Goal: Contribute content: Add original content to the website for others to see

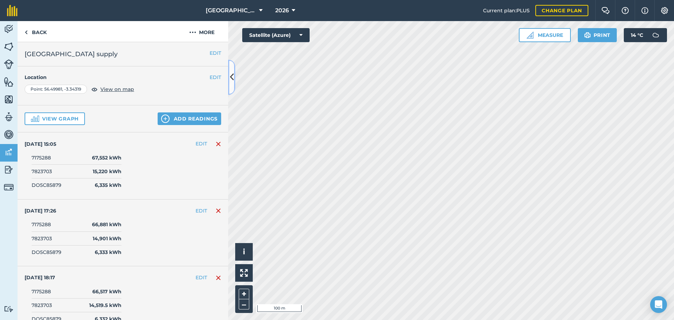
click at [231, 80] on icon at bounding box center [232, 77] width 4 height 12
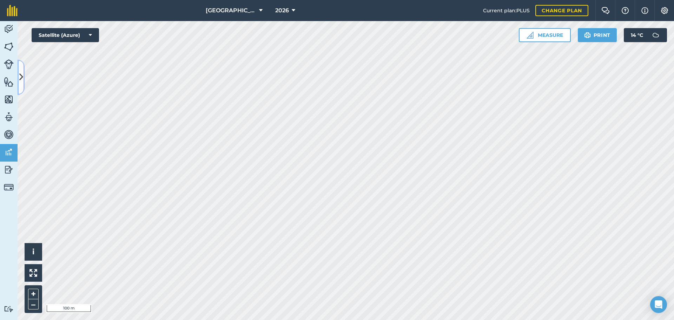
click at [24, 78] on button at bounding box center [21, 77] width 7 height 35
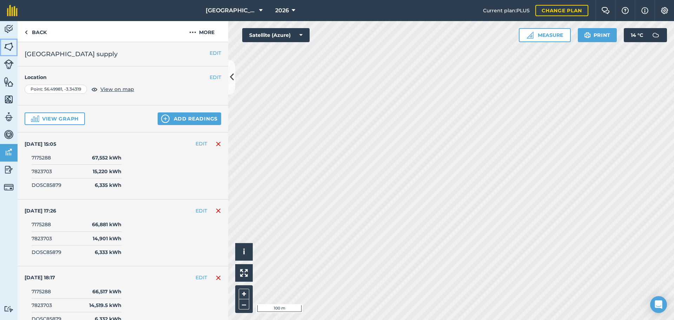
click at [12, 42] on img at bounding box center [9, 46] width 10 height 11
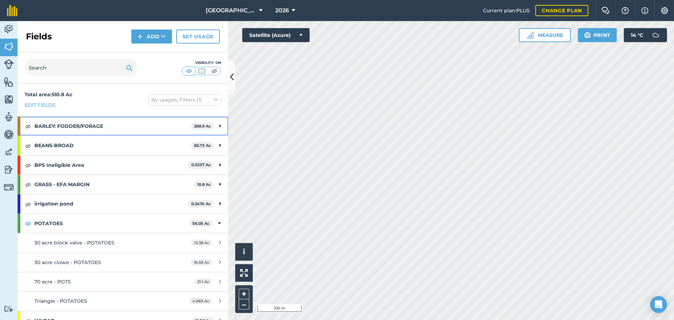
click at [28, 121] on div "BARLEY: FODDER/FORAGE 268.9 Ac" at bounding box center [123, 126] width 211 height 19
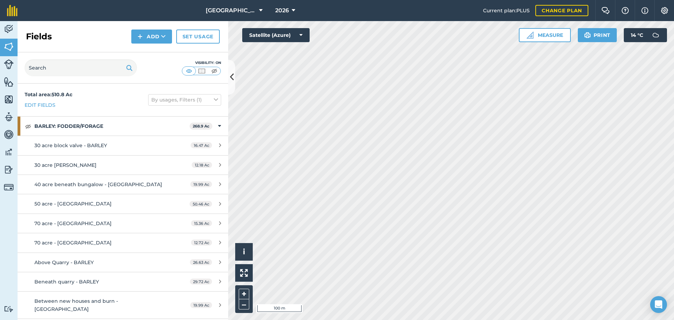
drag, startPoint x: 25, startPoint y: 116, endPoint x: 28, endPoint y: 128, distance: 13.2
click at [28, 127] on div "BARLEY: FODDER/FORAGE 268.9 Ac 30 acre block valve - BARLEY 16.47 Ac 30 acre [P…" at bounding box center [123, 236] width 211 height 241
click at [28, 128] on img at bounding box center [28, 126] width 6 height 8
click at [38, 125] on strong "BARLEY: FODDER/FORAGE" at bounding box center [111, 126] width 155 height 19
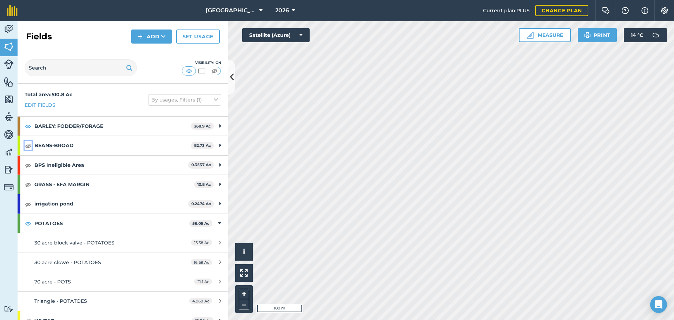
click at [30, 146] on img at bounding box center [28, 145] width 6 height 8
click at [27, 165] on img at bounding box center [28, 165] width 6 height 8
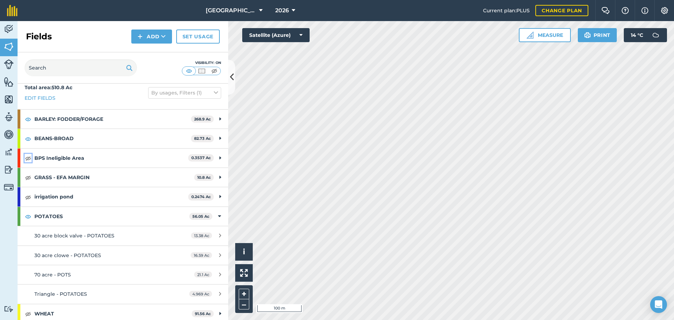
scroll to position [10, 0]
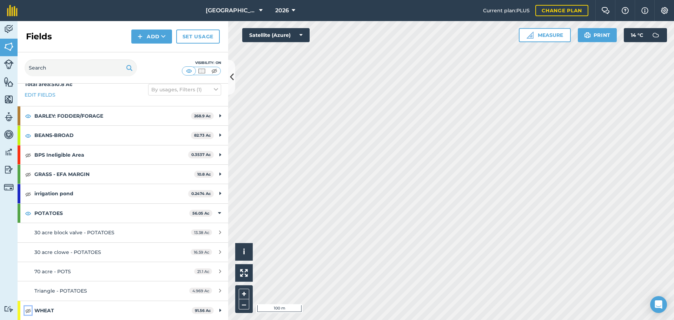
click at [26, 311] on img at bounding box center [28, 310] width 6 height 8
click at [242, 308] on button "–" at bounding box center [244, 304] width 11 height 10
click at [233, 70] on button at bounding box center [231, 77] width 7 height 35
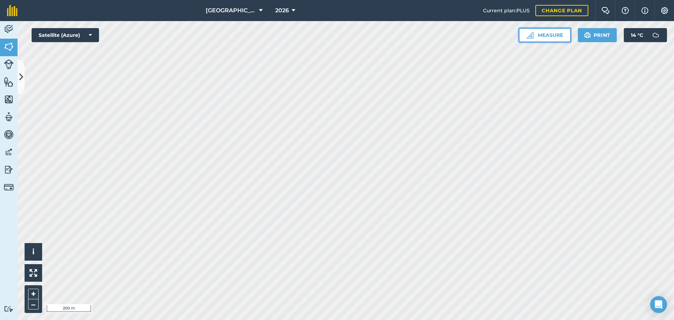
click at [534, 35] on button "Measure" at bounding box center [545, 35] width 52 height 14
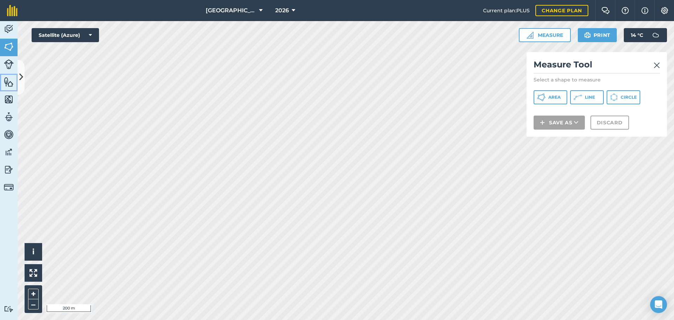
click at [9, 89] on link "Features" at bounding box center [9, 83] width 18 height 18
click at [22, 72] on icon at bounding box center [21, 77] width 4 height 12
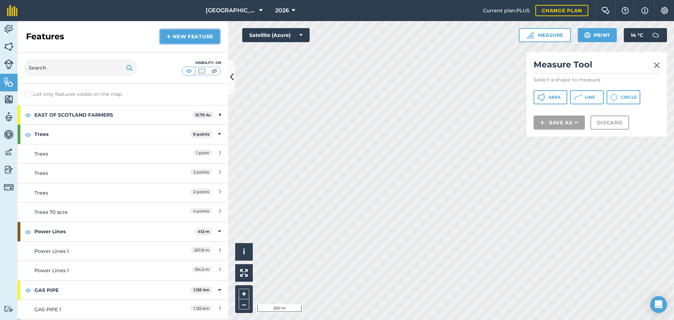
click at [190, 39] on link "New feature" at bounding box center [190, 36] width 60 height 14
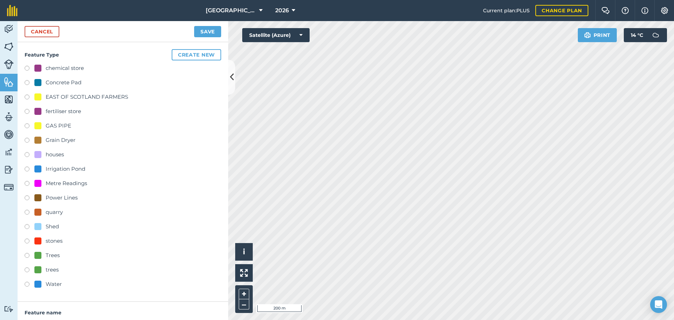
click at [51, 254] on div "Trees" at bounding box center [53, 255] width 14 height 8
radio input "true"
type input "Trees 2"
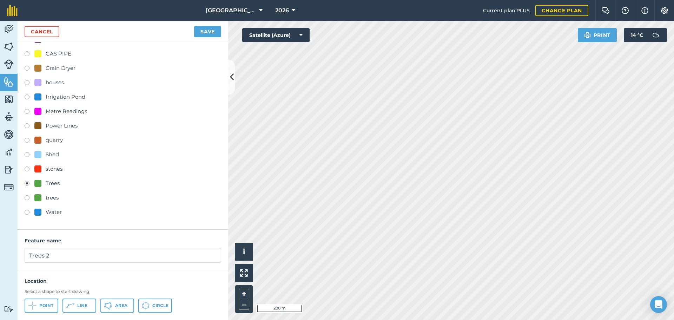
scroll to position [73, 0]
click at [41, 29] on link "Cancel" at bounding box center [42, 31] width 35 height 11
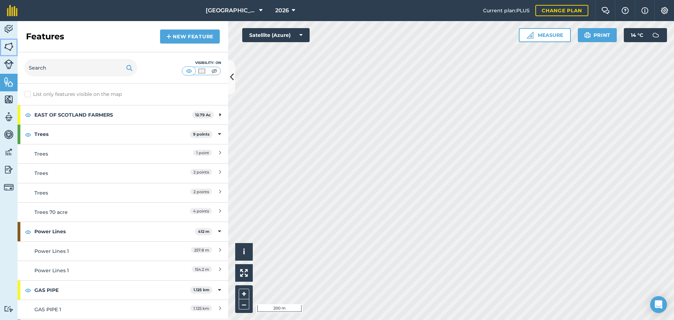
click at [8, 49] on img at bounding box center [9, 46] width 10 height 11
